Goal: Check status: Check status

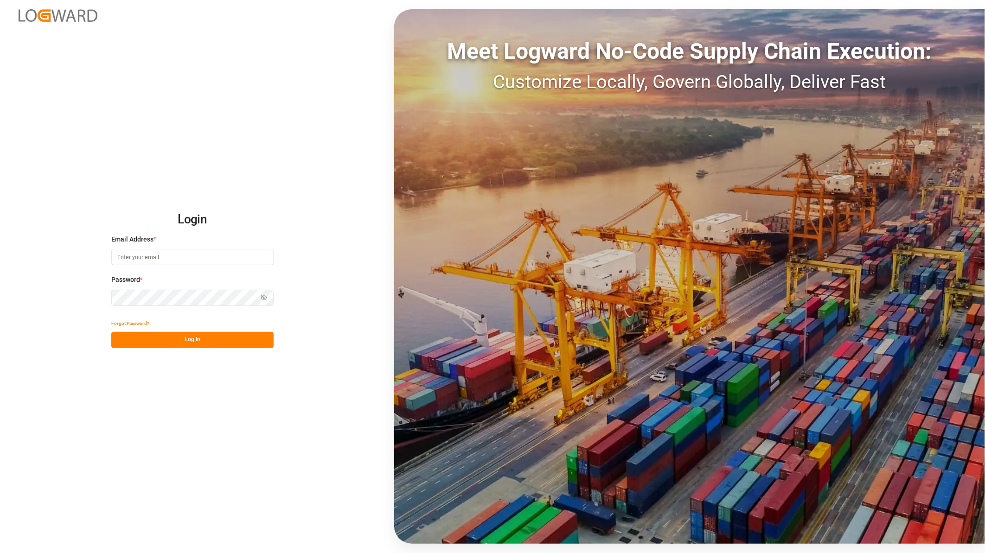
type input "[PERSON_NAME][EMAIL_ADDRESS][PERSON_NAME][DOMAIN_NAME]"
click at [149, 334] on button "Log In" at bounding box center [192, 340] width 162 height 16
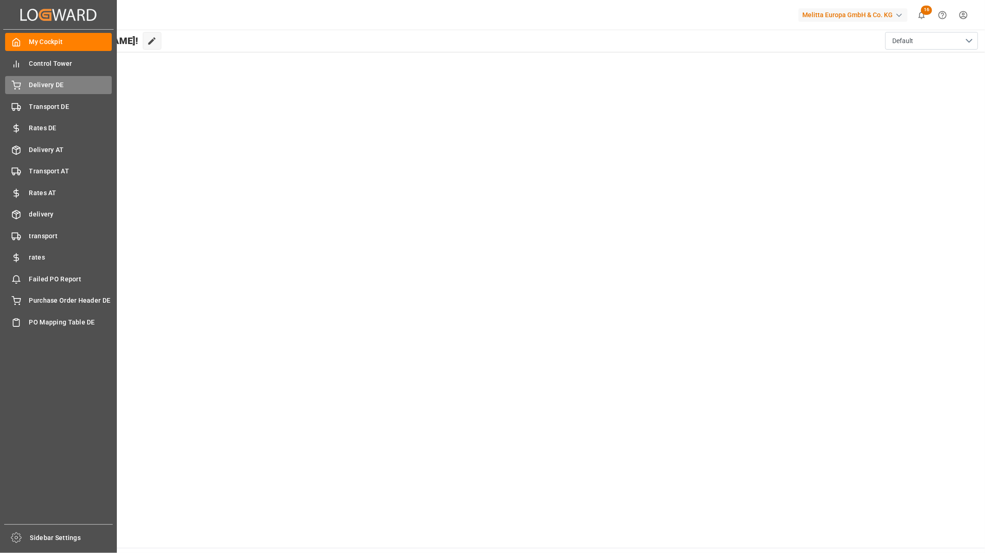
click at [51, 81] on span "Delivery DE" at bounding box center [70, 85] width 83 height 10
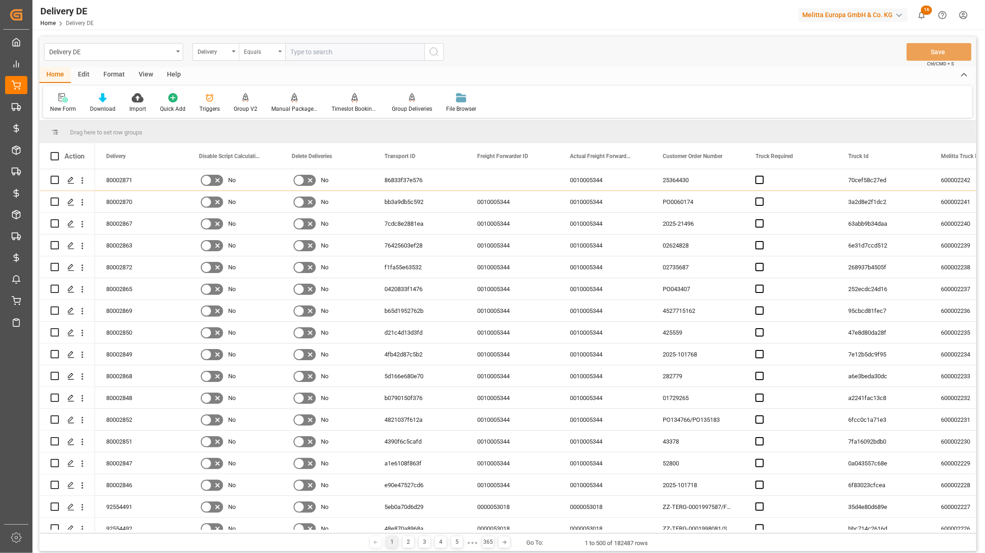
click at [253, 52] on div "Equals" at bounding box center [260, 50] width 32 height 11
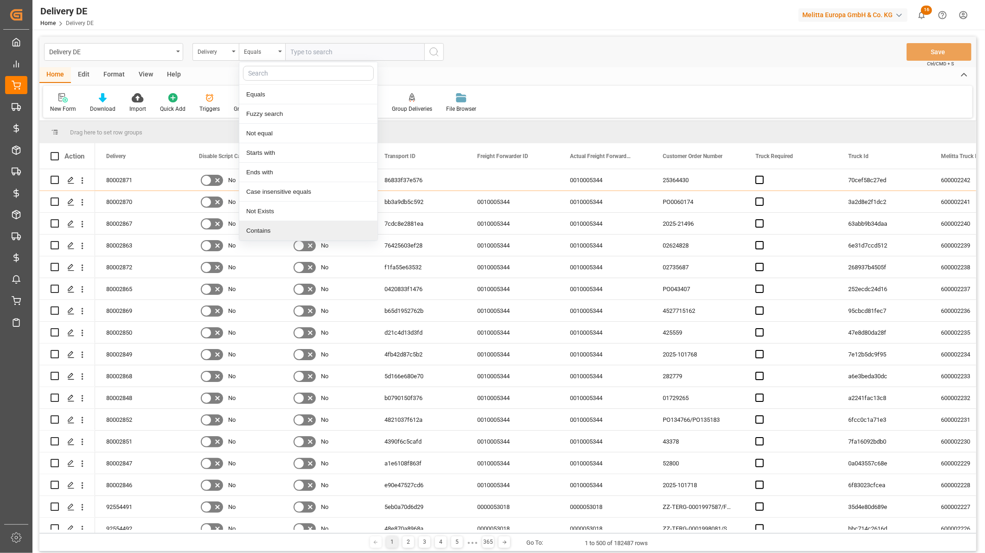
click at [269, 226] on div "Contains" at bounding box center [308, 230] width 138 height 19
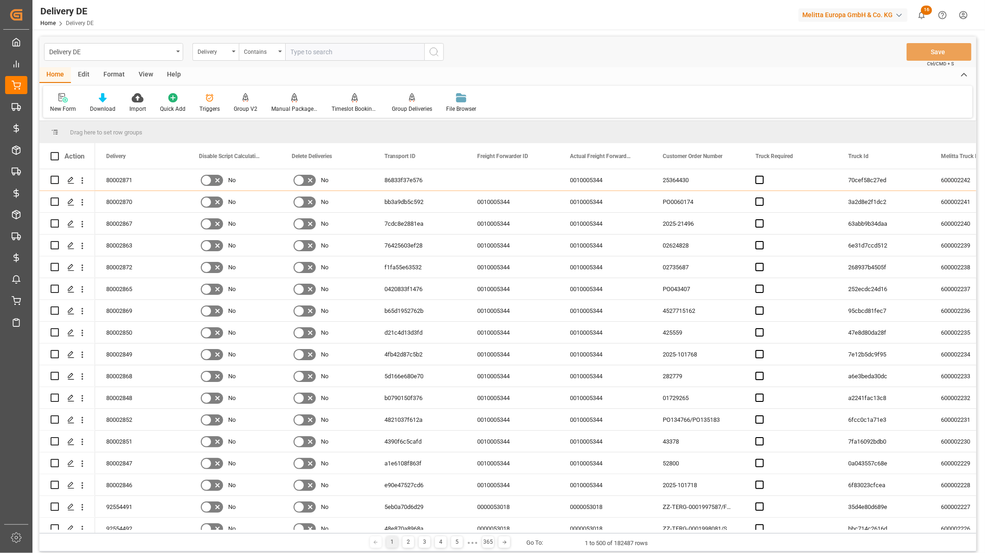
click at [302, 53] on input "text" at bounding box center [354, 52] width 139 height 18
paste input "92553980"
click at [328, 52] on input "92553980," at bounding box center [354, 52] width 139 height 18
paste input "92553983"
click at [363, 51] on input "92553980,92553983," at bounding box center [354, 52] width 139 height 18
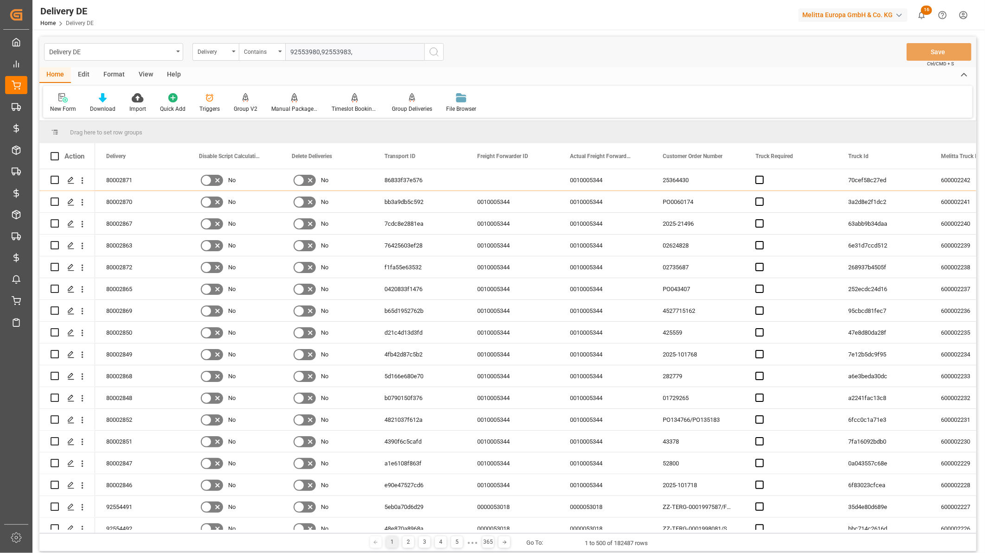
paste input "92554632"
type input "92553980,92553983,92554632"
click at [434, 50] on icon "search button" at bounding box center [434, 51] width 11 height 11
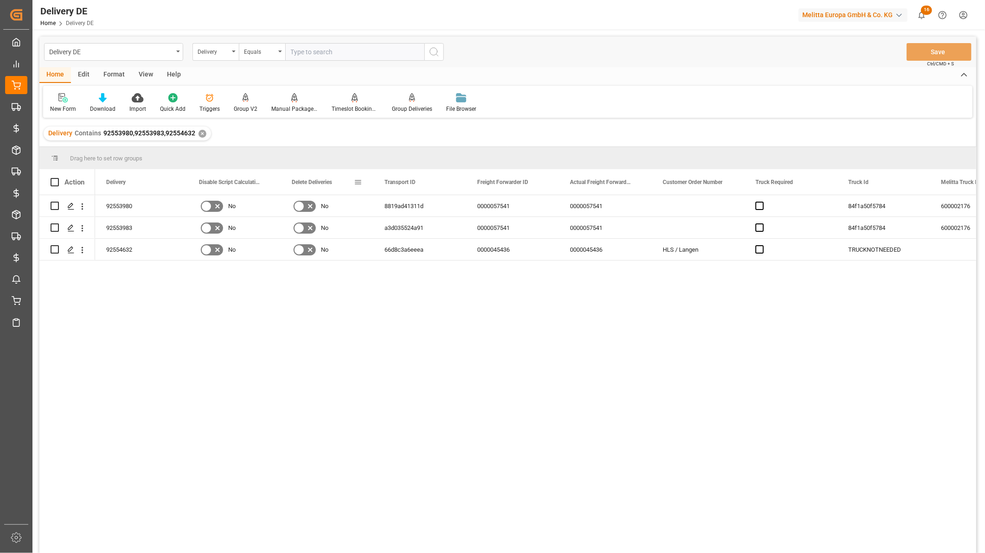
click at [360, 182] on span at bounding box center [358, 182] width 8 height 8
click at [455, 186] on span "columns" at bounding box center [446, 184] width 38 height 17
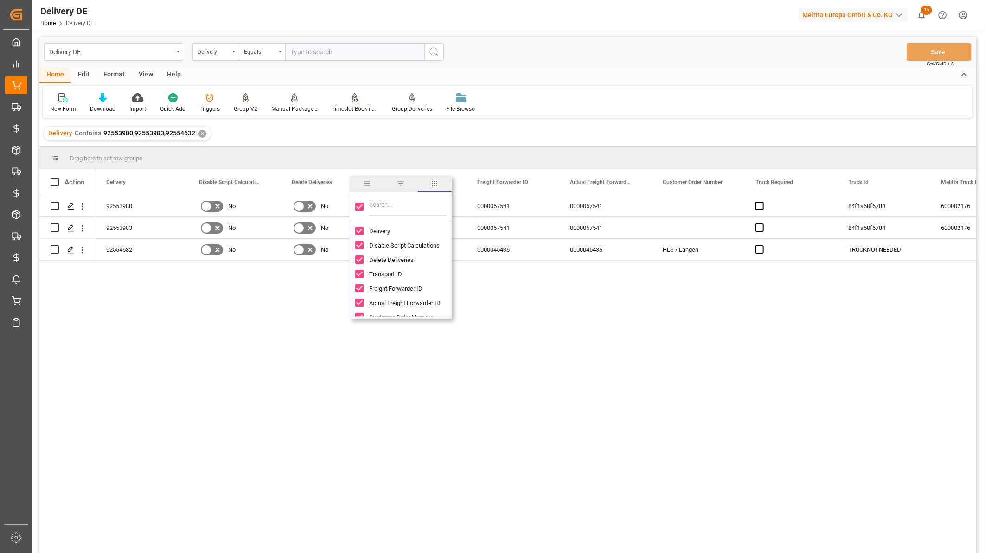
click at [359, 209] on input "Toggle Select All Columns" at bounding box center [359, 207] width 8 height 8
checkbox input "false"
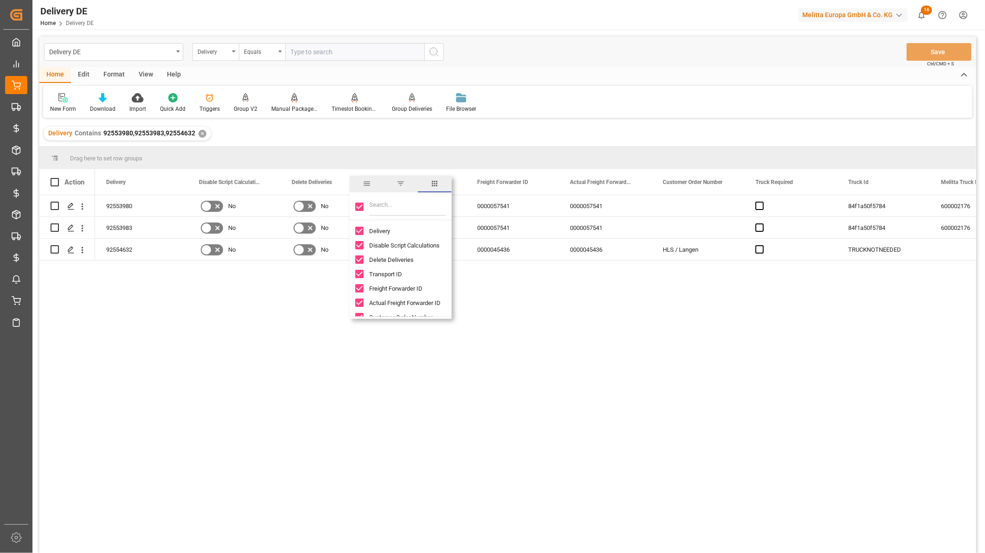
checkbox input "false"
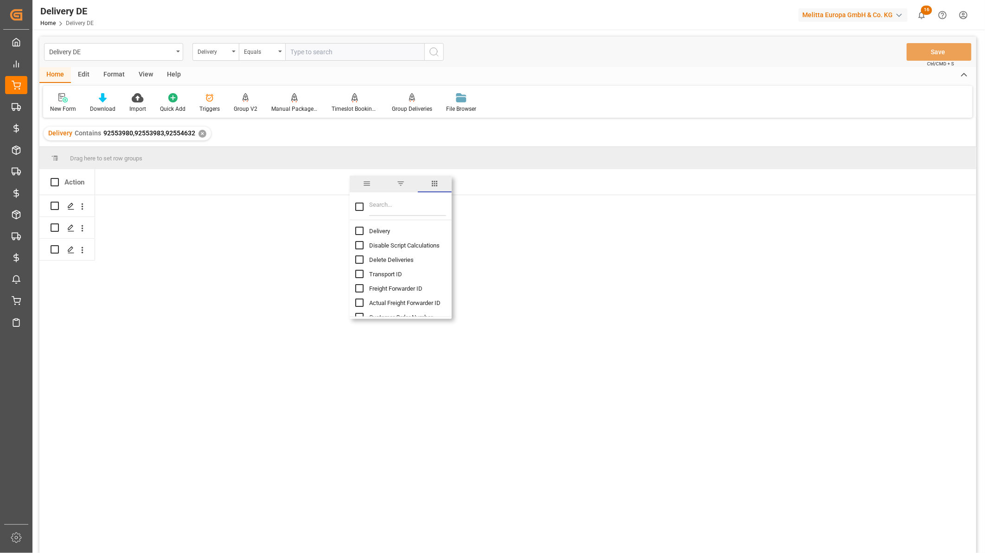
drag, startPoint x: 359, startPoint y: 230, endPoint x: 368, endPoint y: 213, distance: 18.7
click at [360, 230] on input "Delivery column toggle visibility (hidden)" at bounding box center [359, 231] width 8 height 8
checkbox input "true"
checkbox input "false"
click at [370, 211] on input "Filter Columns Input" at bounding box center [407, 207] width 77 height 19
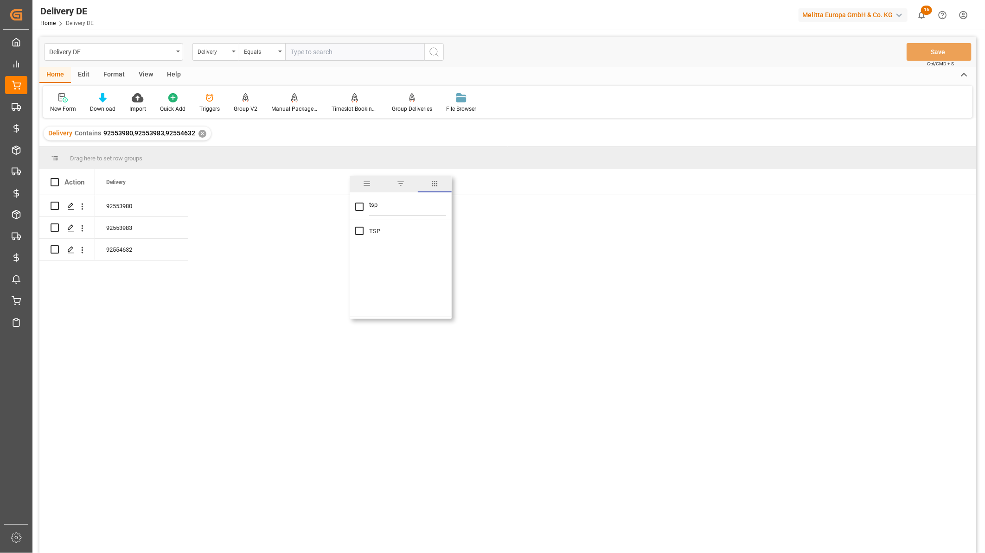
type input "tsp"
click at [359, 230] on input "TSP column toggle visibility (hidden)" at bounding box center [359, 231] width 8 height 8
checkbox input "true"
click at [617, 254] on div "92553980 Self pickup DE 92553983 Self pickup DE 92554632 UPS DE" at bounding box center [535, 377] width 881 height 364
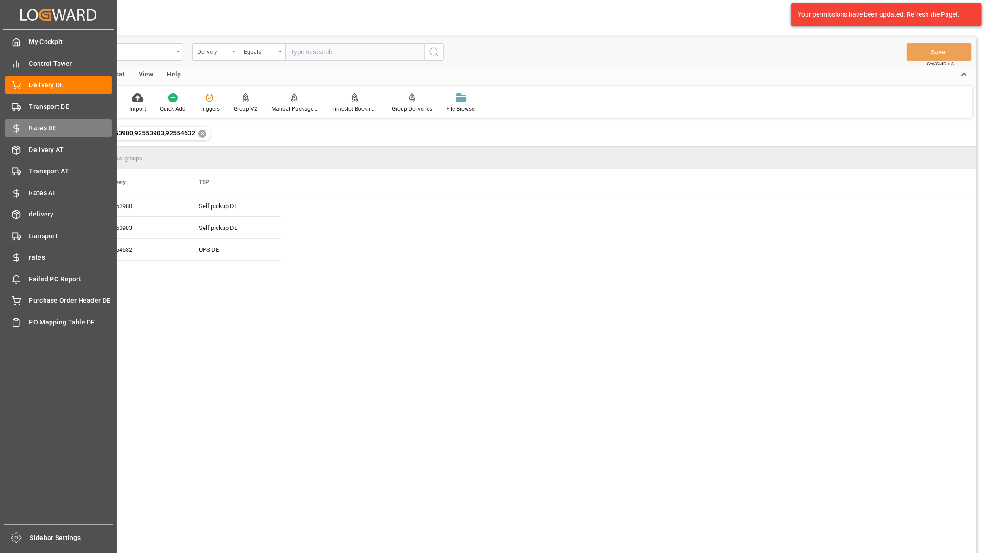
click at [43, 132] on span "Rates DE" at bounding box center [70, 128] width 83 height 10
